Goal: Find contact information: Find contact information

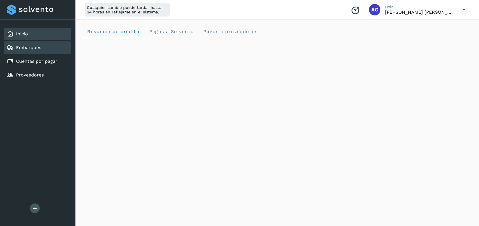
scroll to position [326, 0]
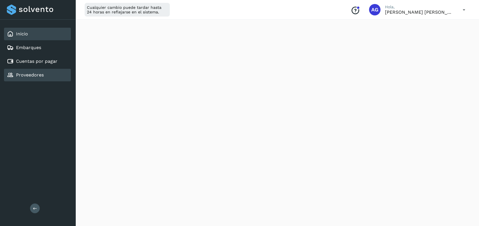
click at [54, 78] on div "Proveedores" at bounding box center [37, 75] width 67 height 13
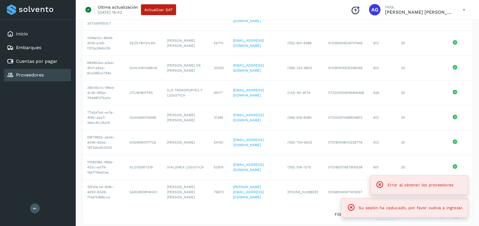
scroll to position [128, 0]
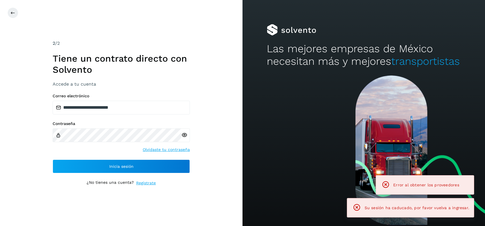
drag, startPoint x: 110, startPoint y: 178, endPoint x: 112, endPoint y: 171, distance: 7.5
click at [110, 178] on div "**********" at bounding box center [121, 113] width 137 height 146
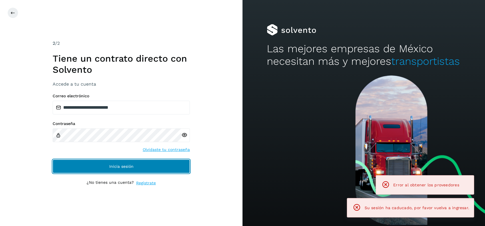
click at [114, 167] on span "Inicia sesión" at bounding box center [121, 167] width 24 height 4
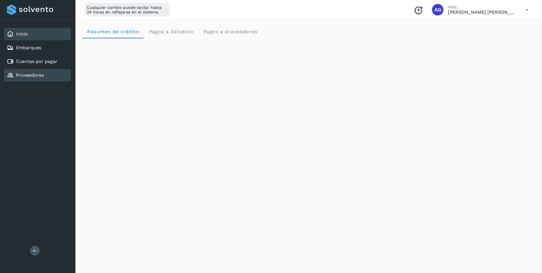
drag, startPoint x: 679, startPoint y: 1, endPoint x: 39, endPoint y: 79, distance: 644.7
click at [39, 79] on div "Proveedores" at bounding box center [37, 75] width 67 height 13
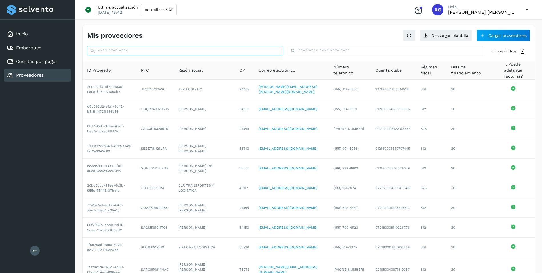
click at [176, 53] on input "text" at bounding box center [185, 50] width 196 height 9
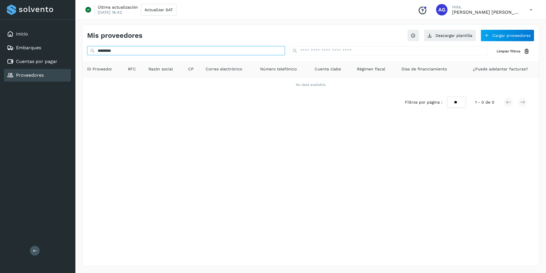
click at [156, 52] on input "*********" at bounding box center [186, 50] width 198 height 9
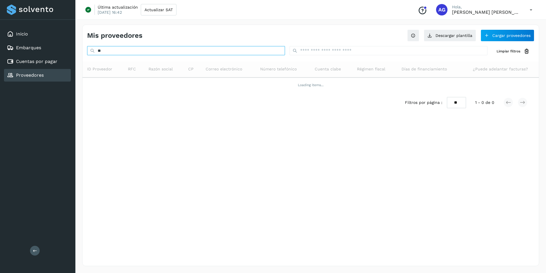
type input "*"
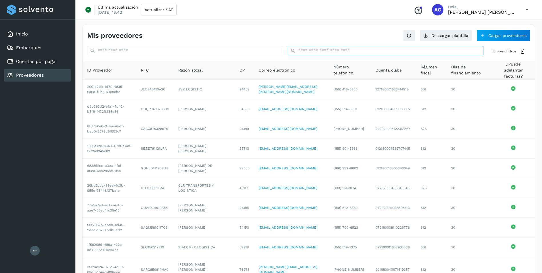
click at [337, 51] on input "text" at bounding box center [386, 50] width 196 height 9
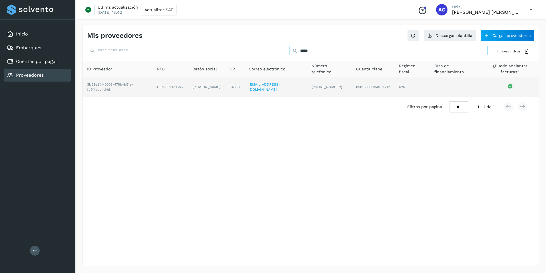
type input "*****"
copy link "[EMAIL_ADDRESS][DOMAIN_NAME]"
drag, startPoint x: 263, startPoint y: 87, endPoint x: 309, endPoint y: 88, distance: 45.7
click at [307, 88] on td "[EMAIL_ADDRESS][DOMAIN_NAME]" at bounding box center [275, 86] width 63 height 19
